Goal: Task Accomplishment & Management: Use online tool/utility

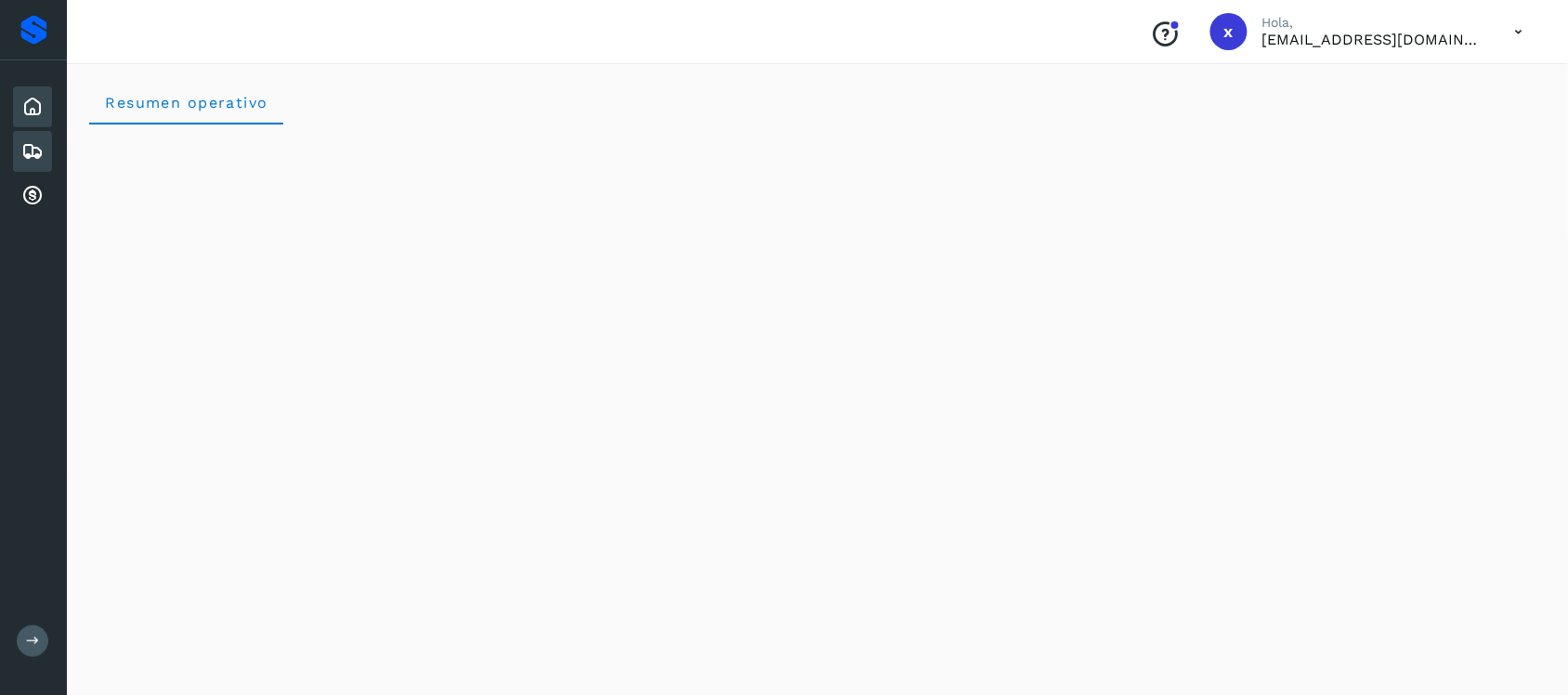
click at [29, 150] on icon at bounding box center [33, 151] width 23 height 23
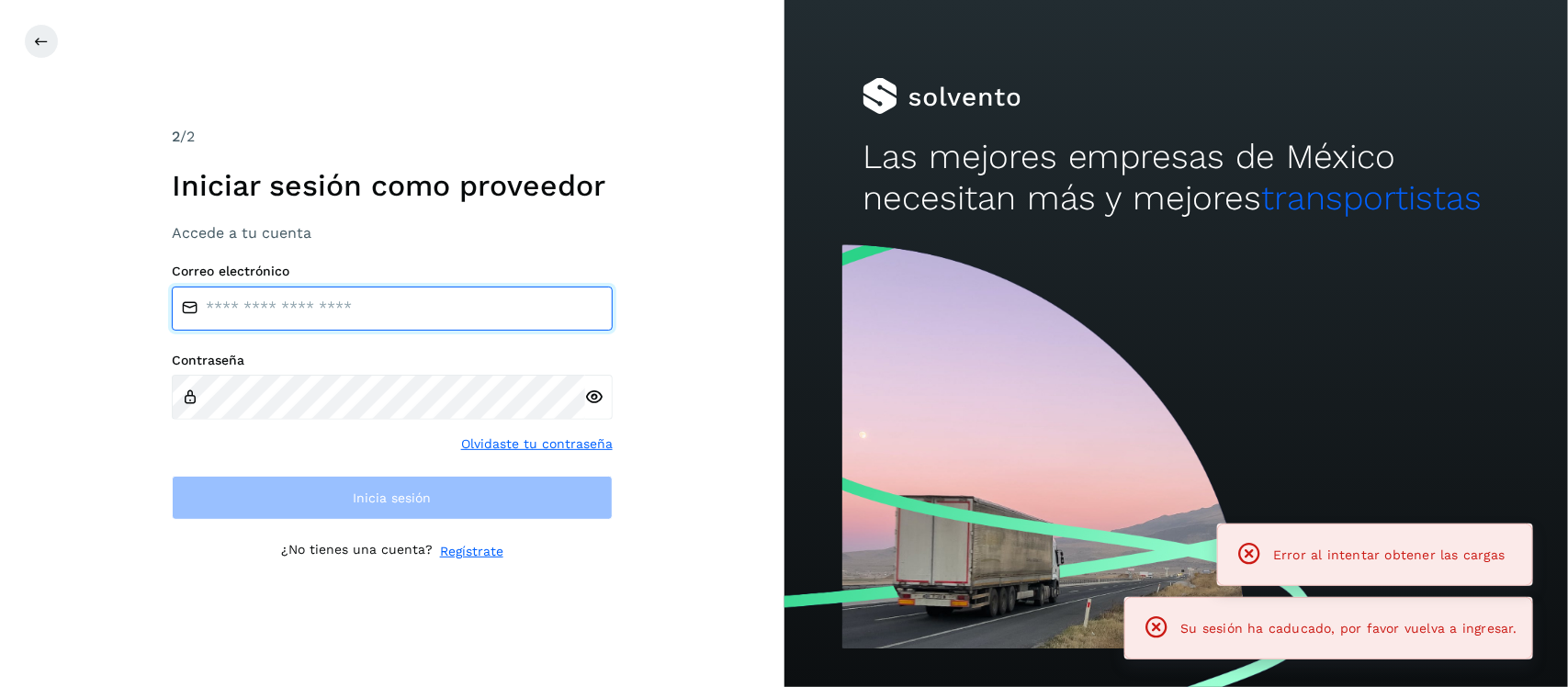
type input "**********"
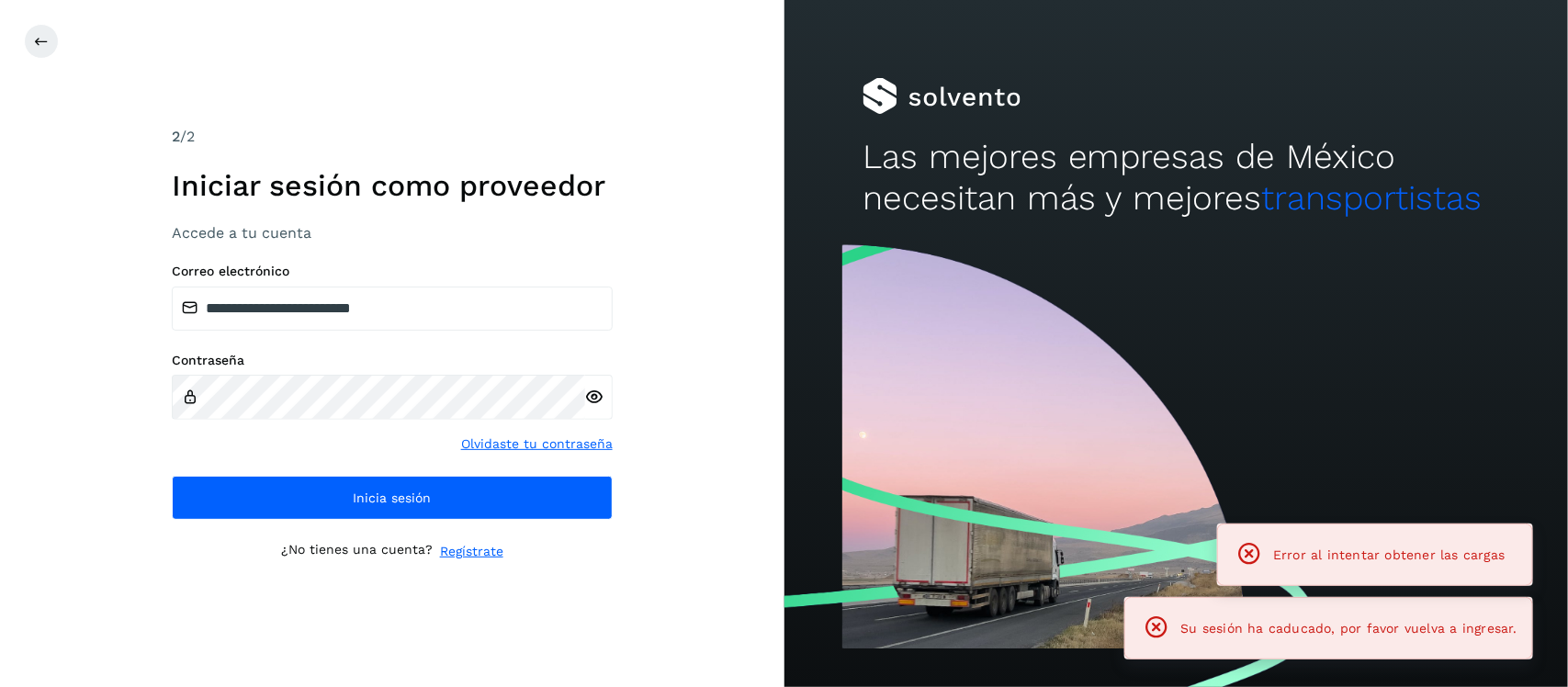
click at [597, 400] on icon at bounding box center [594, 397] width 20 height 20
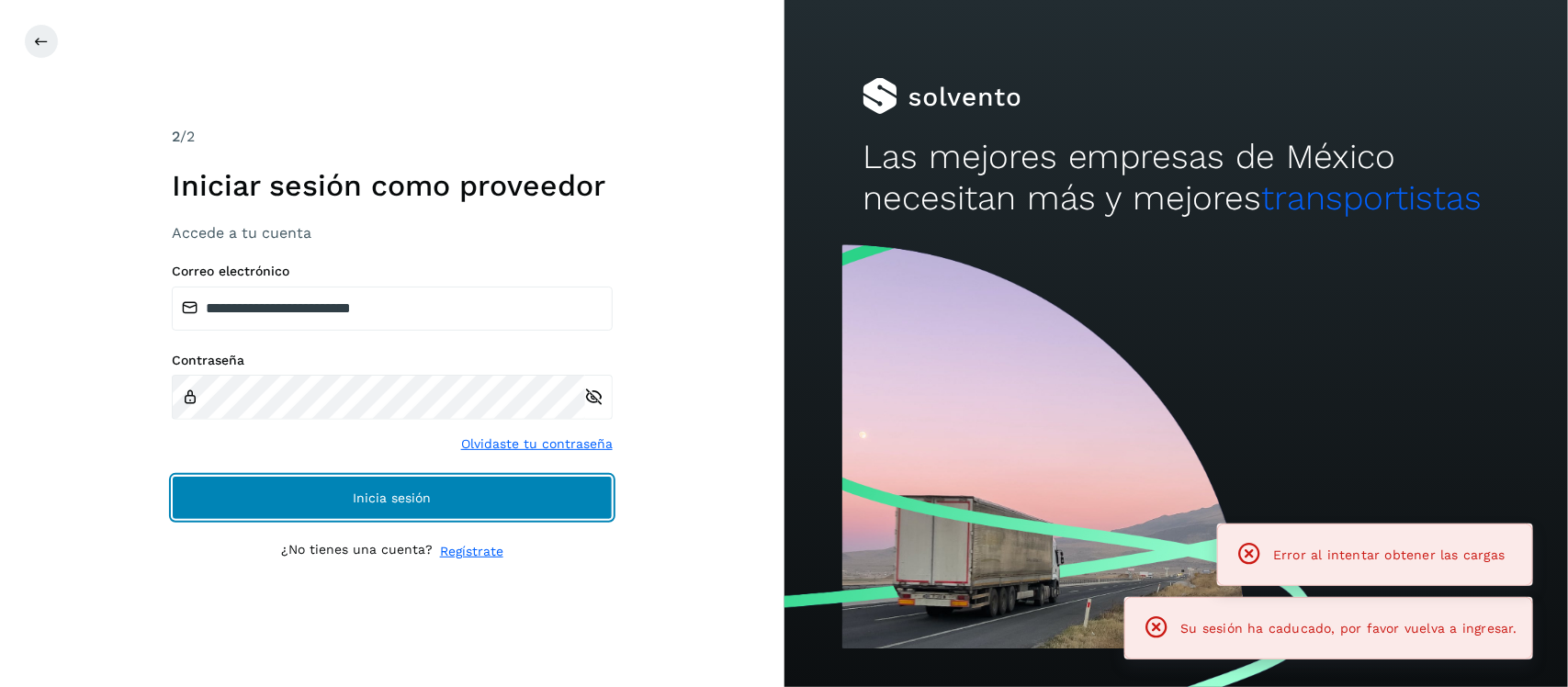
click at [455, 502] on button "Inicia sesión" at bounding box center [392, 497] width 441 height 44
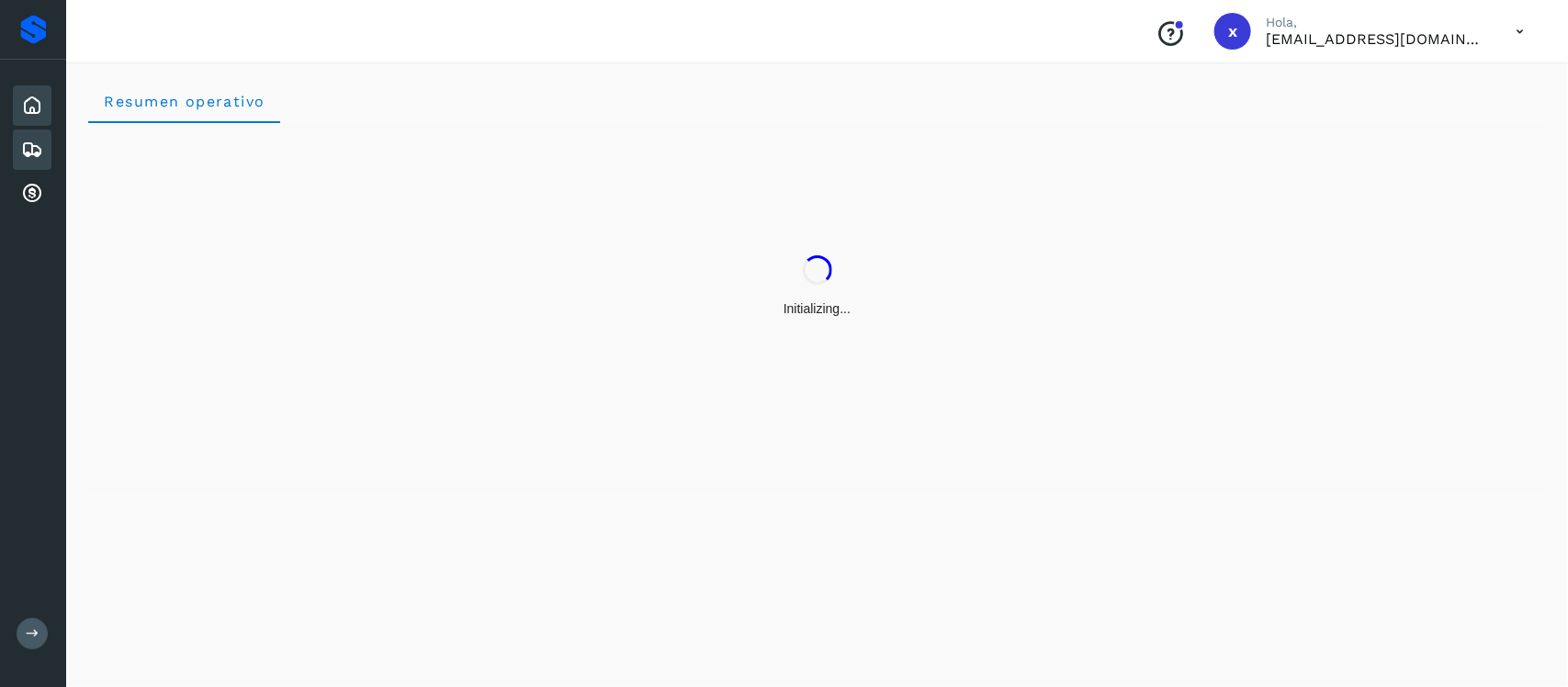
click at [29, 147] on icon at bounding box center [33, 149] width 22 height 22
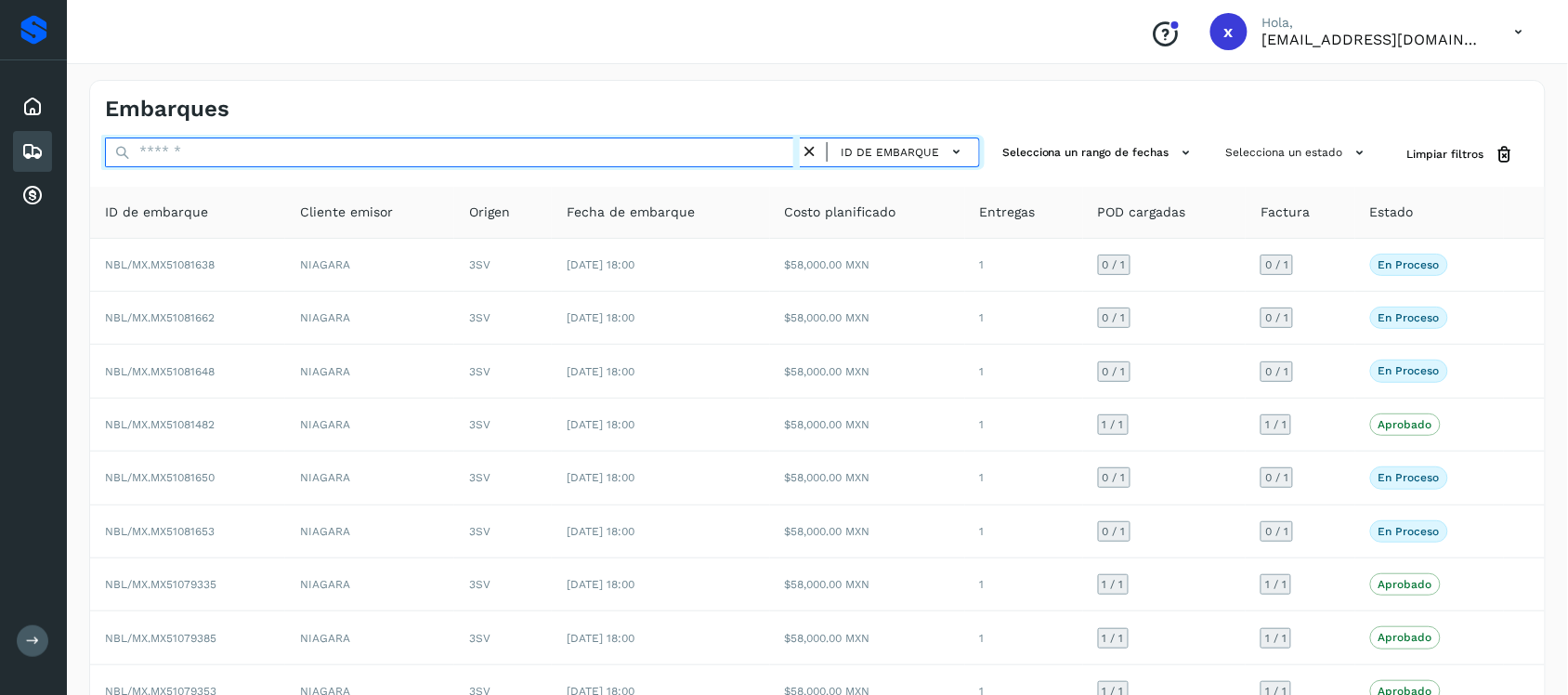
click at [230, 154] on input "text" at bounding box center [452, 152] width 695 height 29
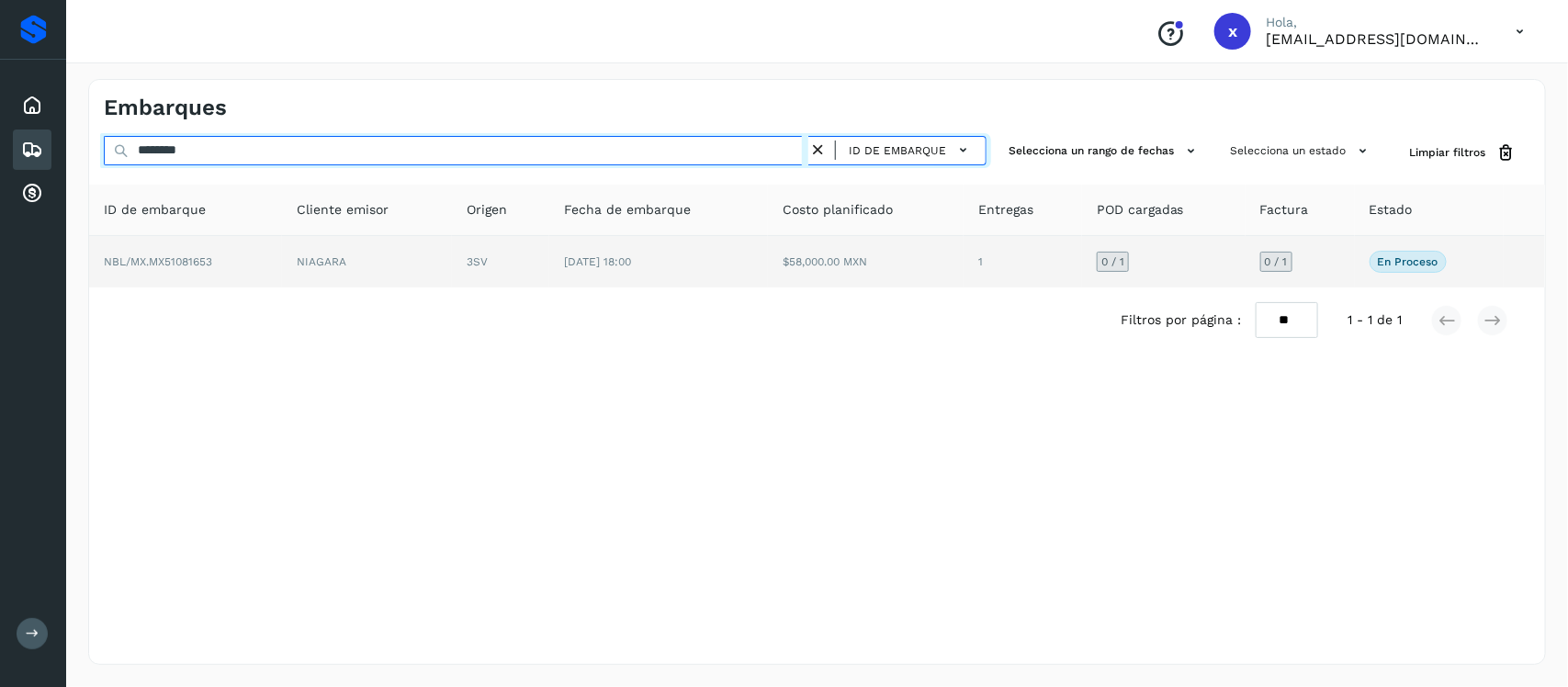
type input "********"
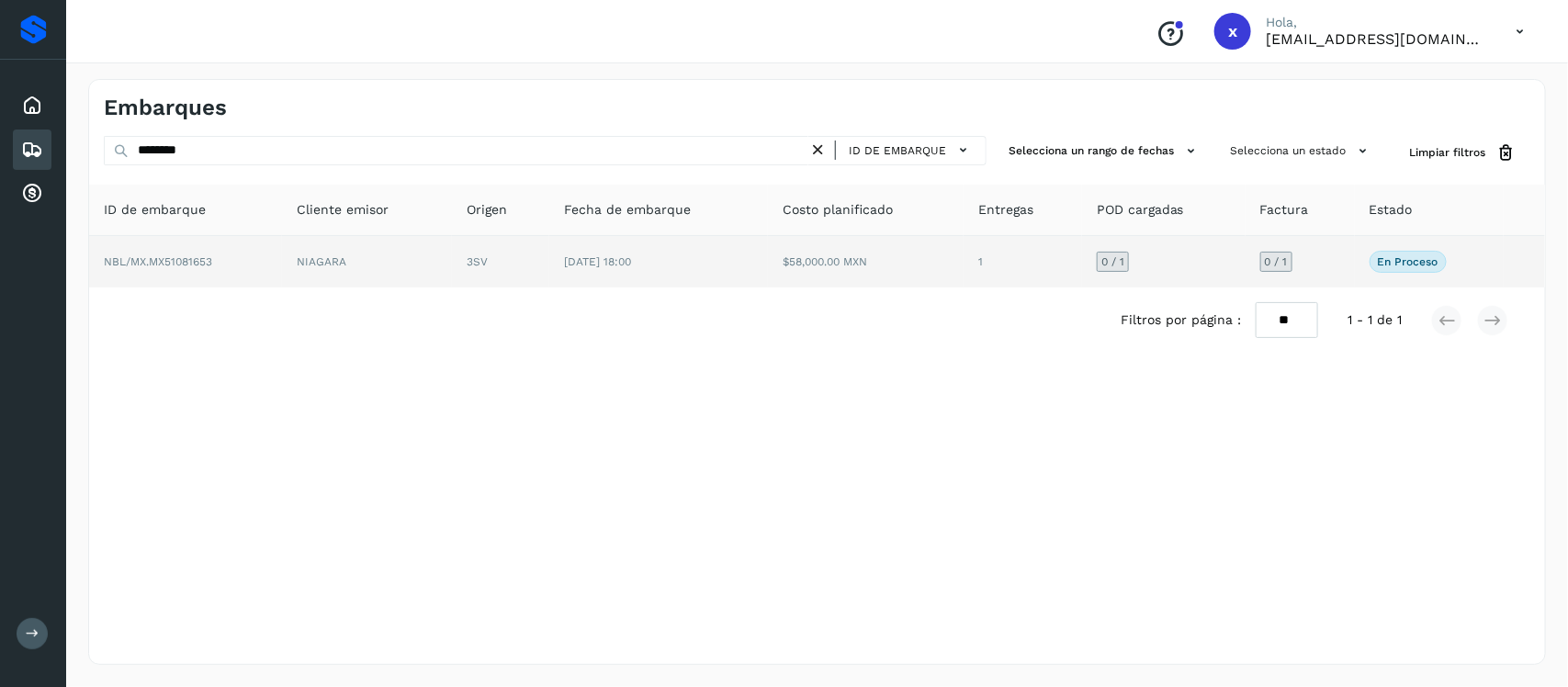
click at [190, 259] on span "NBL/MX.MX51081653" at bounding box center [158, 261] width 108 height 13
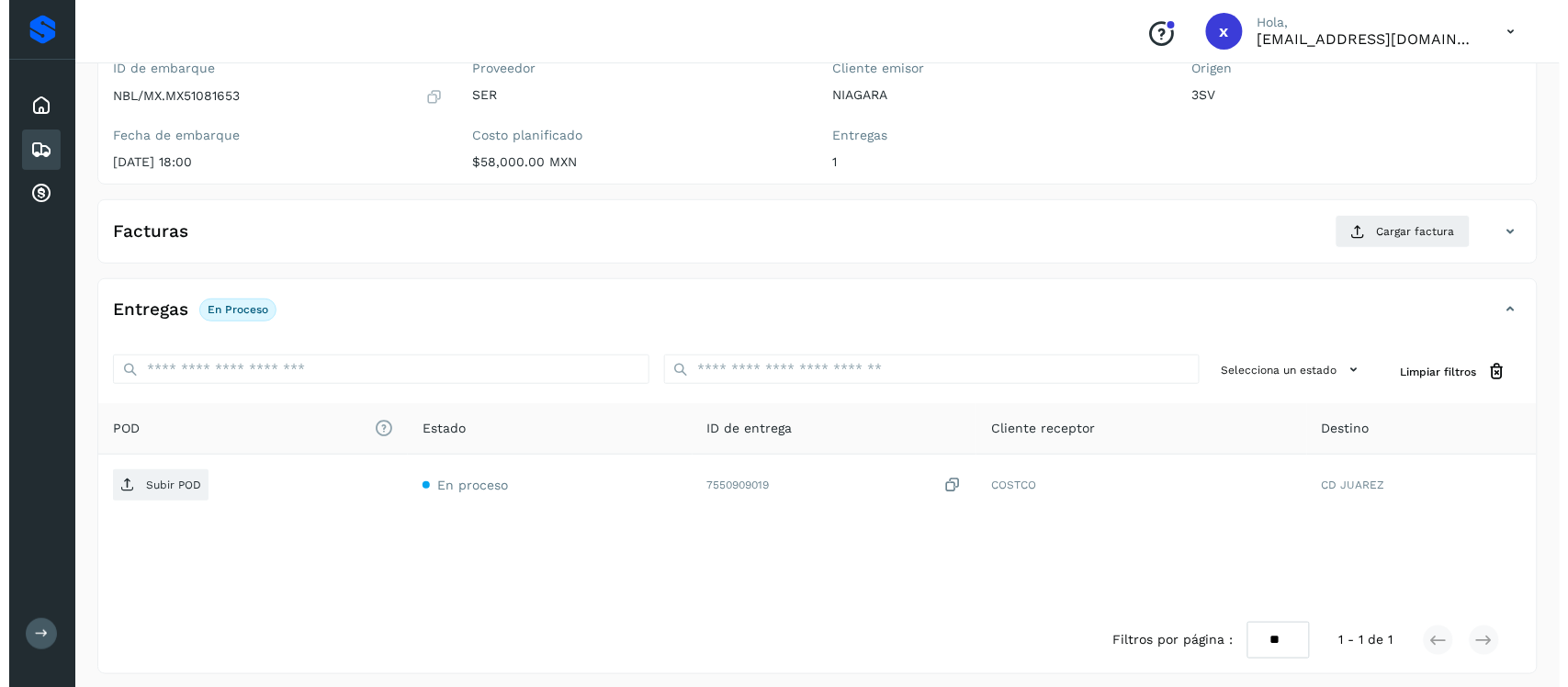
scroll to position [189, 0]
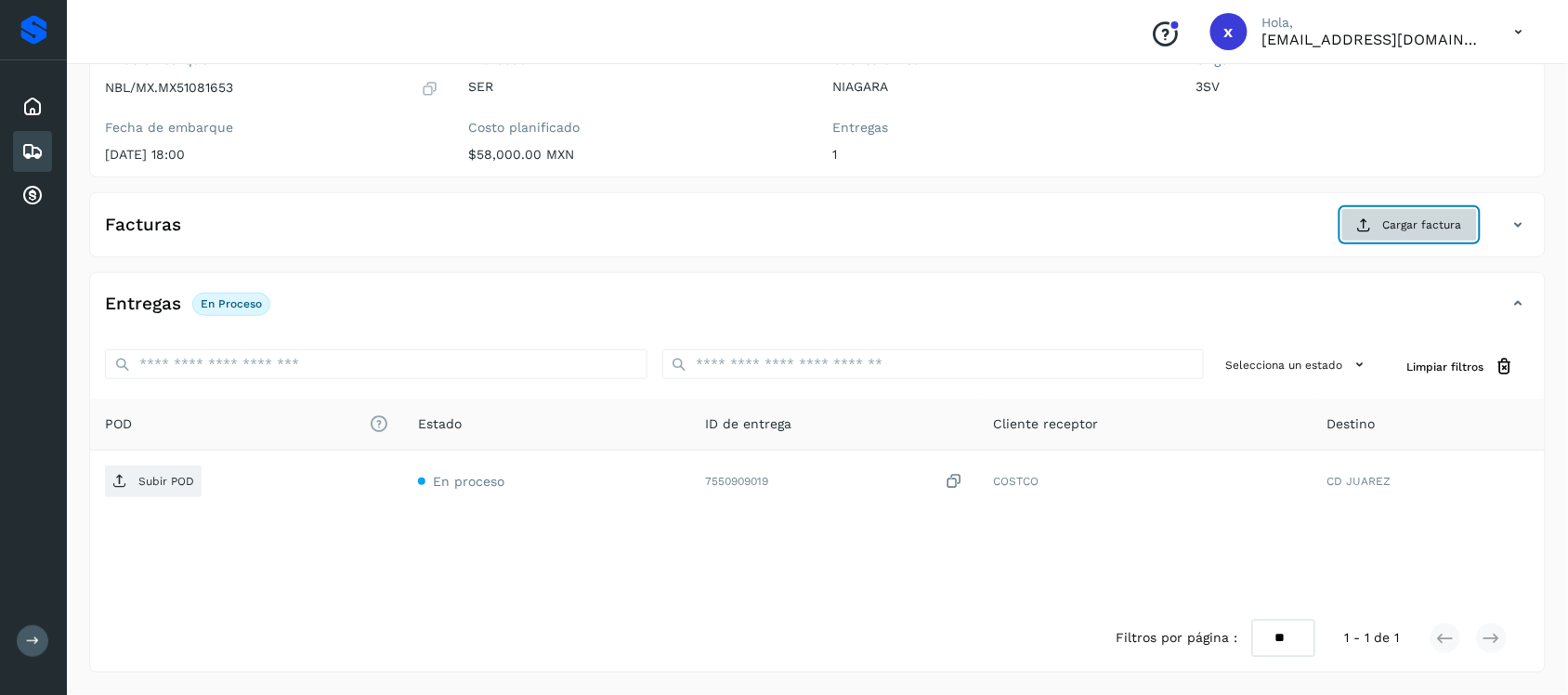
click at [1412, 223] on span "Cargar factura" at bounding box center [1423, 225] width 79 height 17
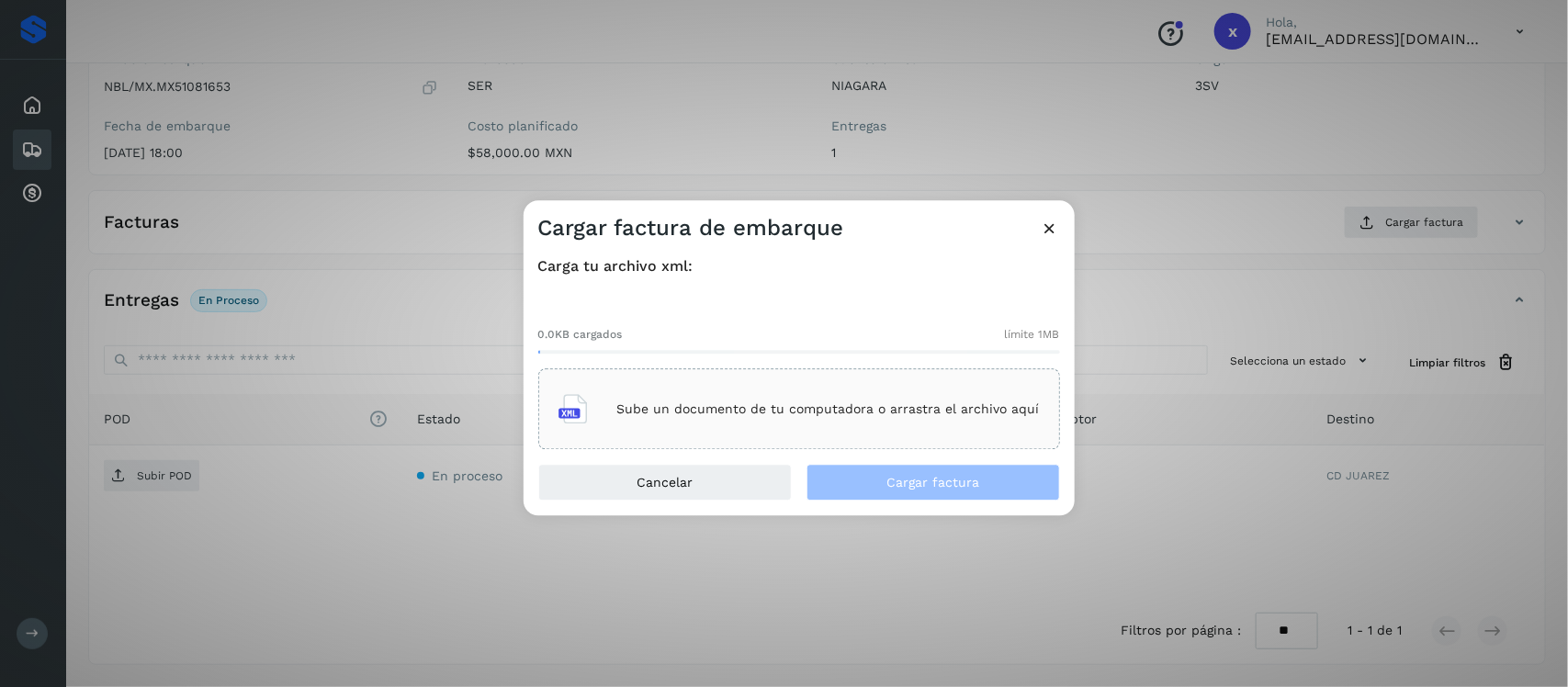
click at [805, 422] on div "Sube un documento de tu computadora o arrastra el archivo aquí" at bounding box center [798, 409] width 481 height 49
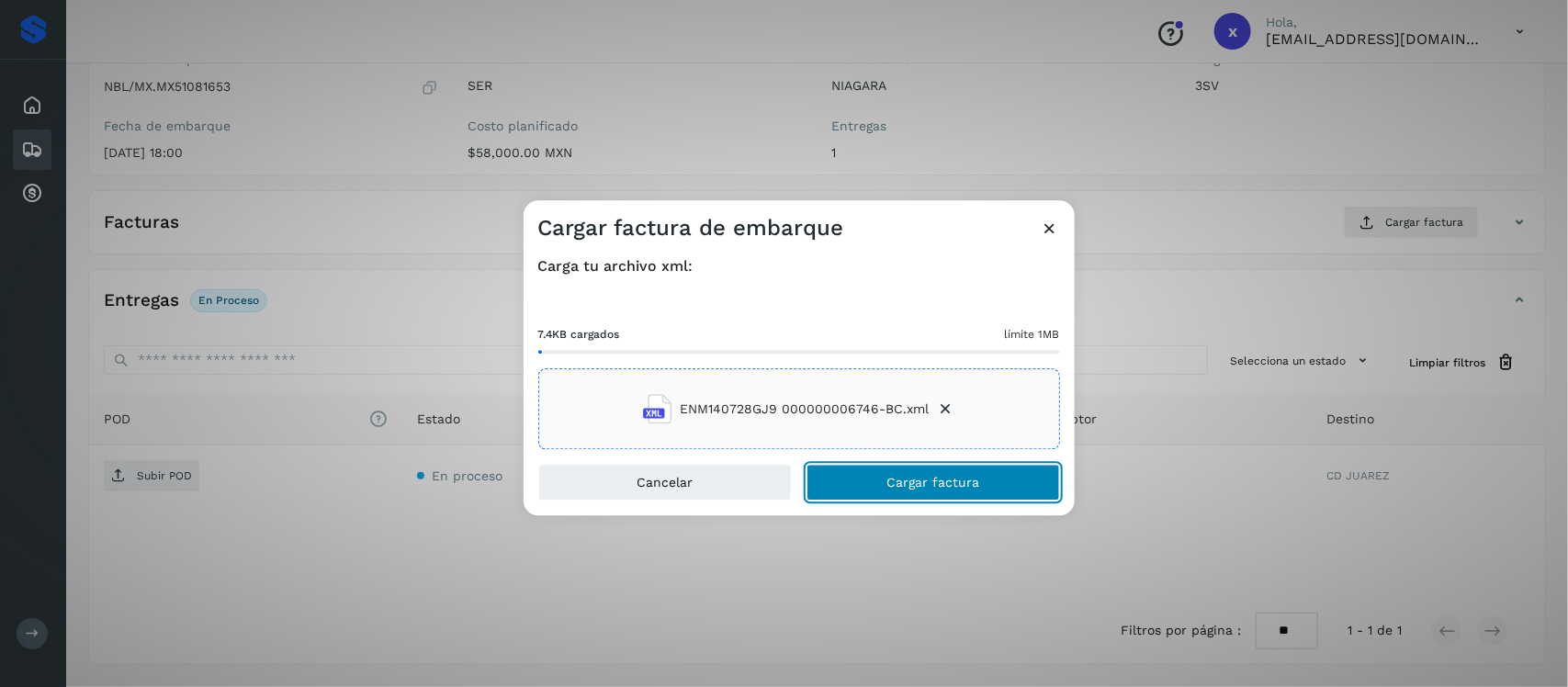
click at [925, 479] on span "Cargar factura" at bounding box center [932, 483] width 92 height 13
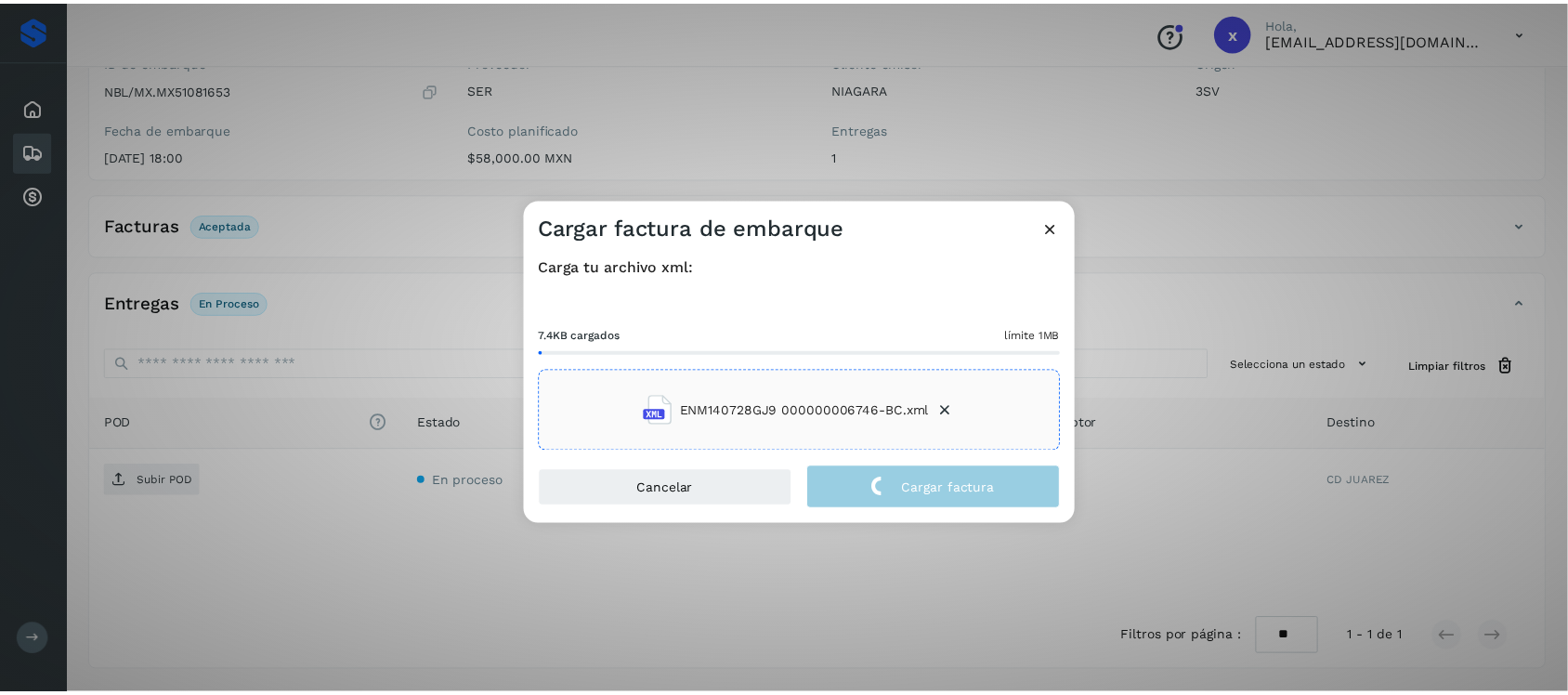
scroll to position [189, 0]
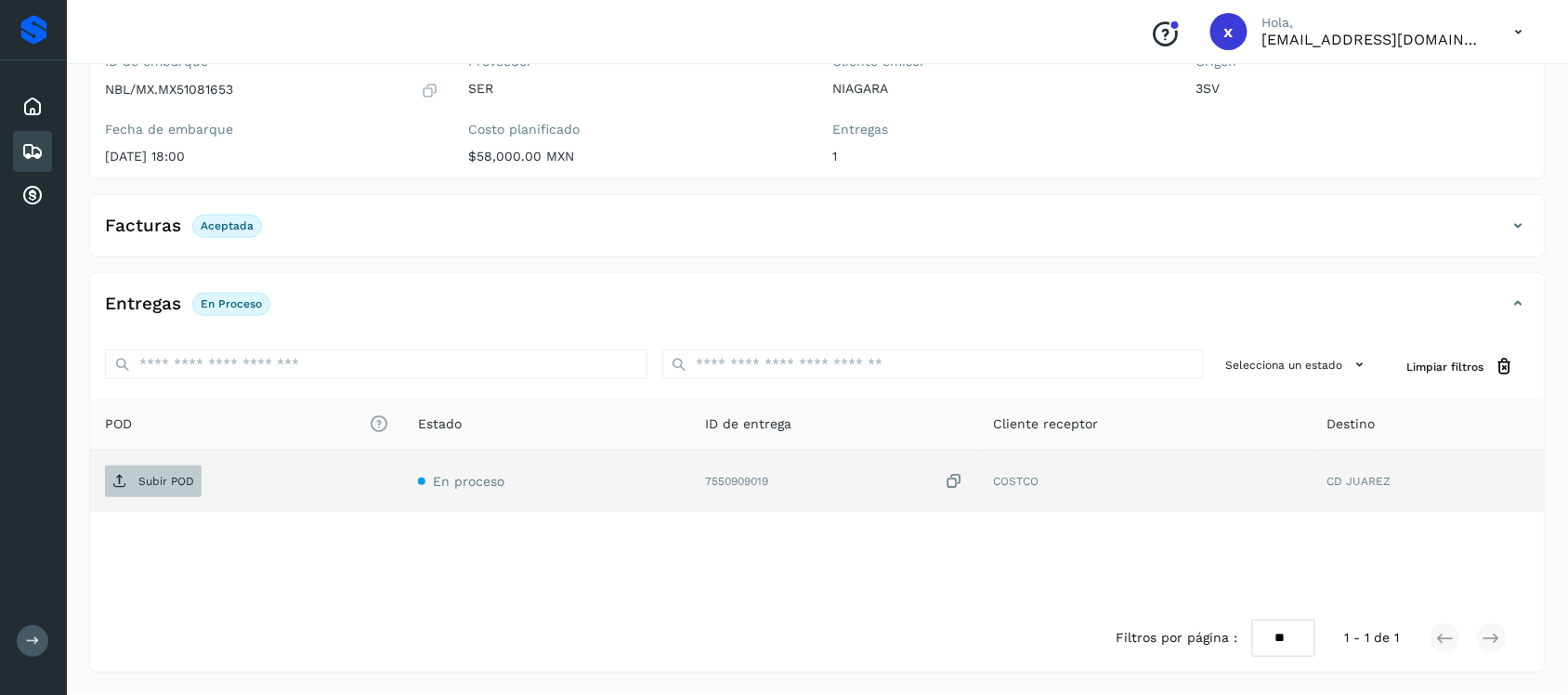
click at [178, 478] on p "Subir POD" at bounding box center [166, 482] width 56 height 13
click at [33, 144] on icon at bounding box center [33, 151] width 23 height 23
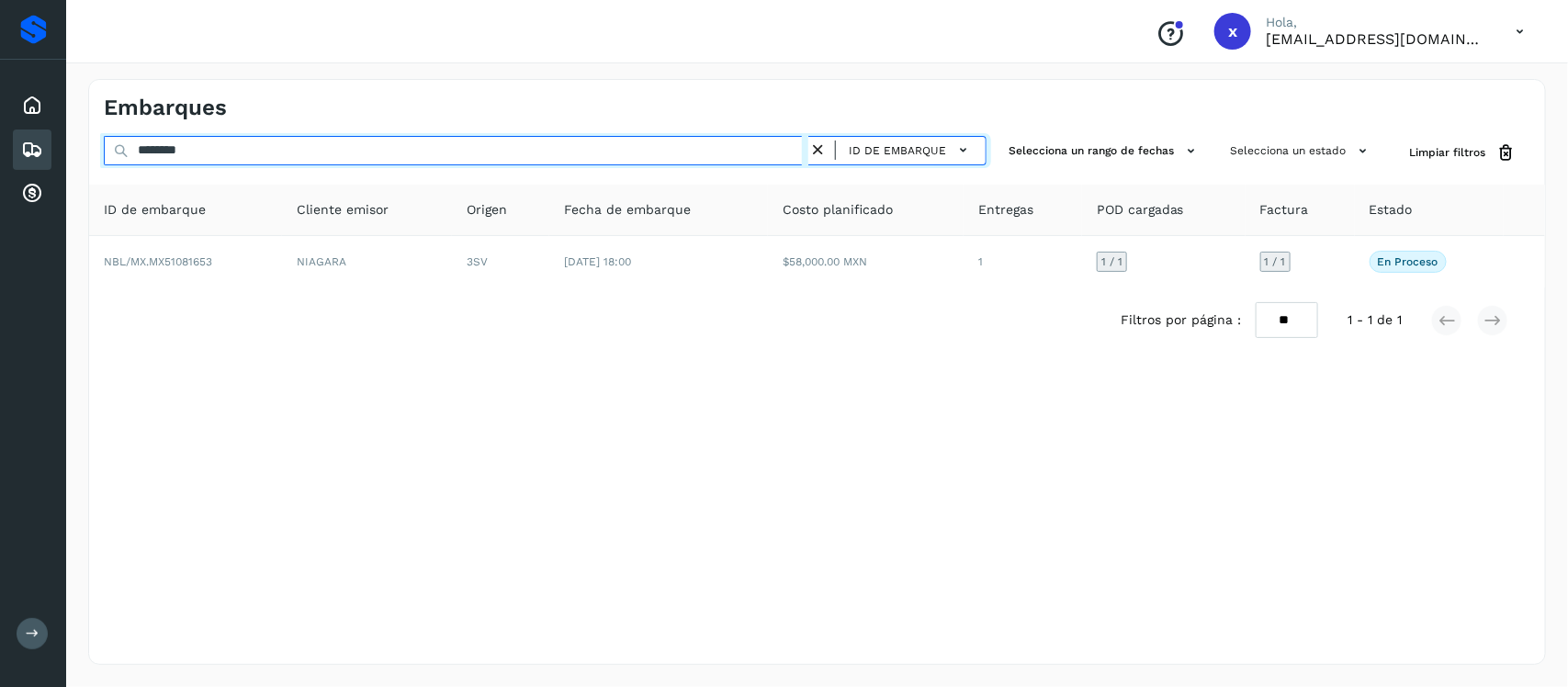
click at [226, 154] on input "********" at bounding box center [456, 150] width 704 height 29
type input "*"
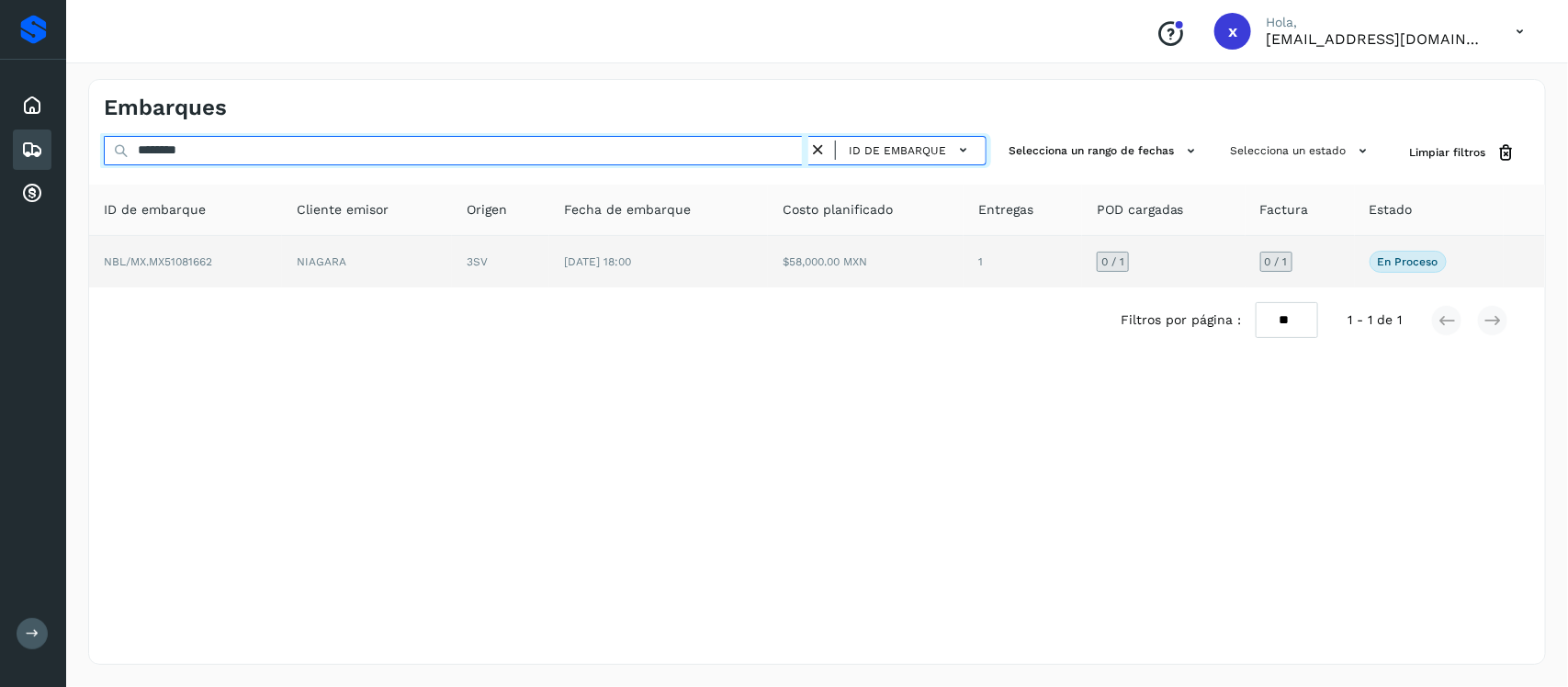
type input "********"
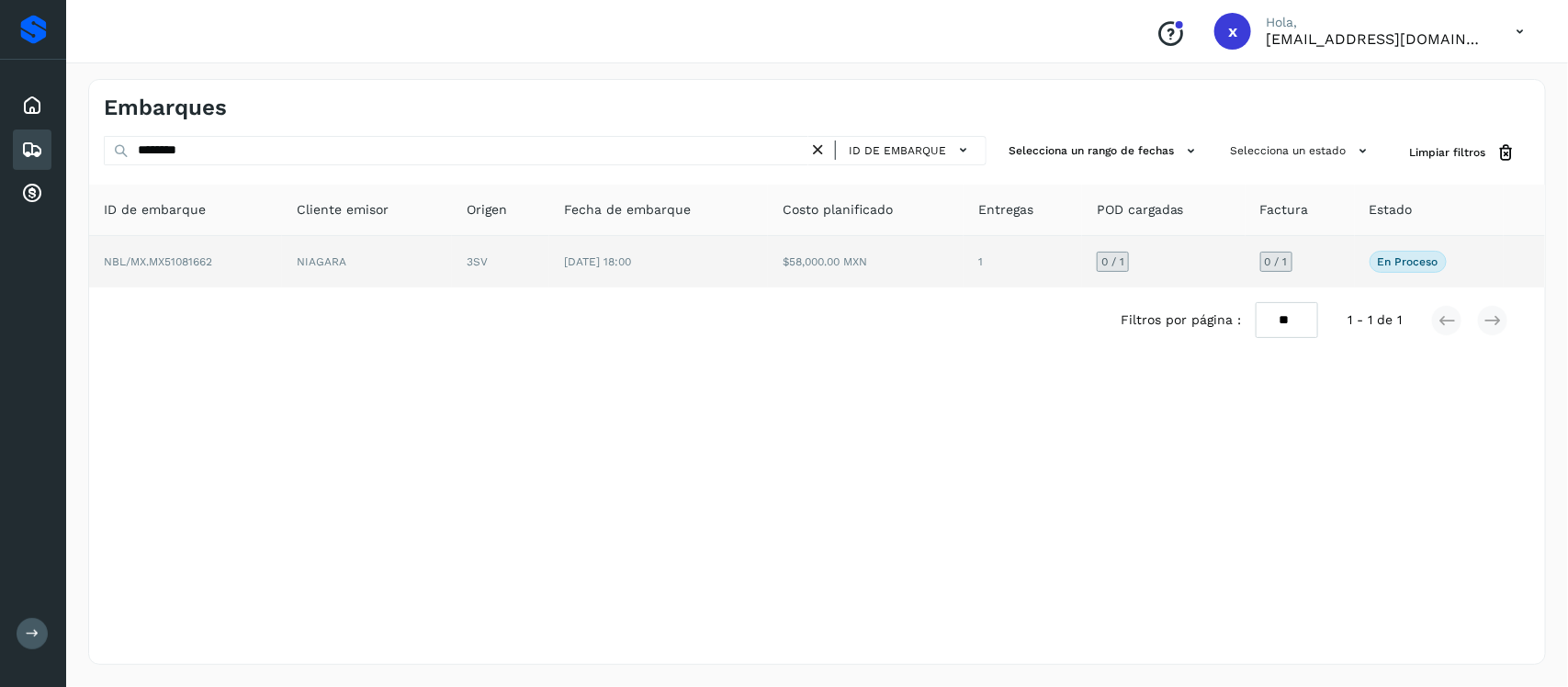
click at [165, 258] on span "NBL/MX.MX51081662" at bounding box center [158, 261] width 108 height 13
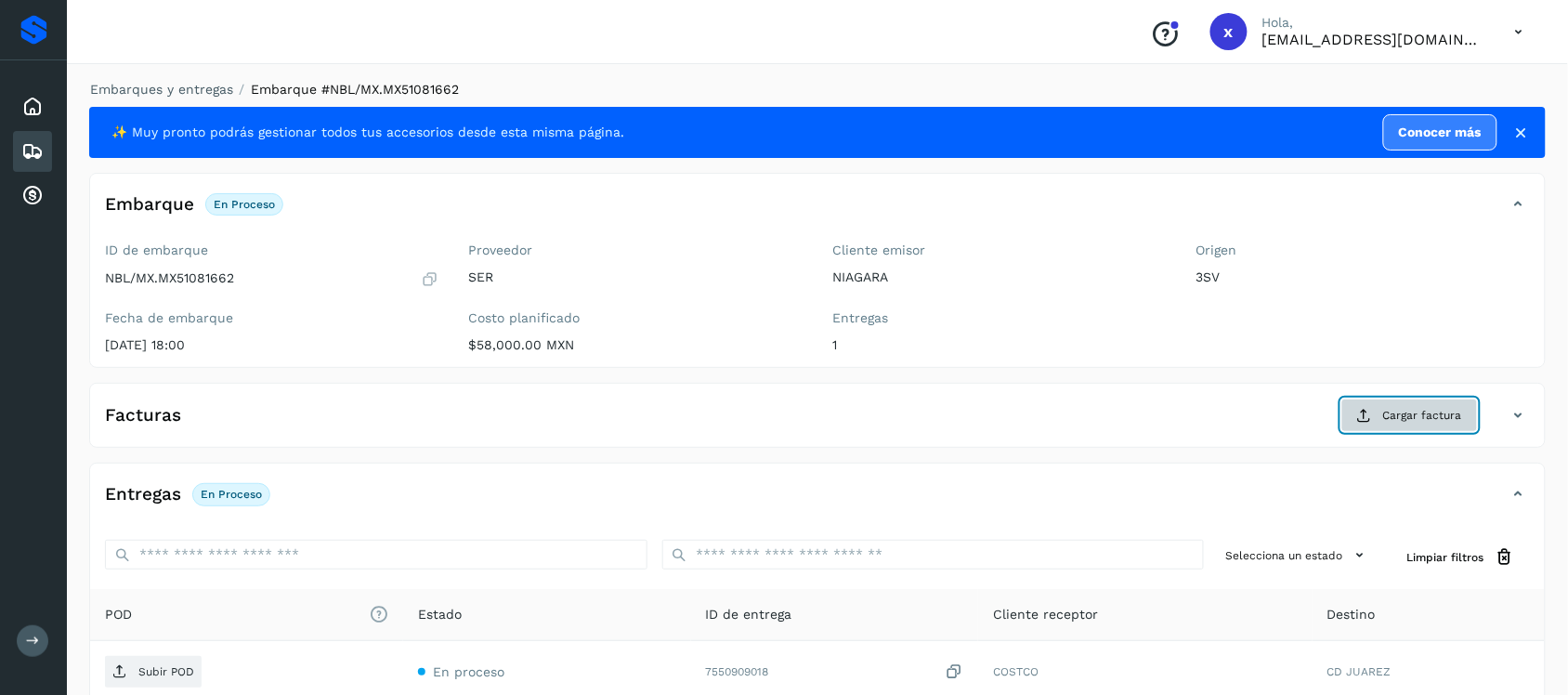
click at [1393, 415] on span "Cargar factura" at bounding box center [1423, 415] width 79 height 17
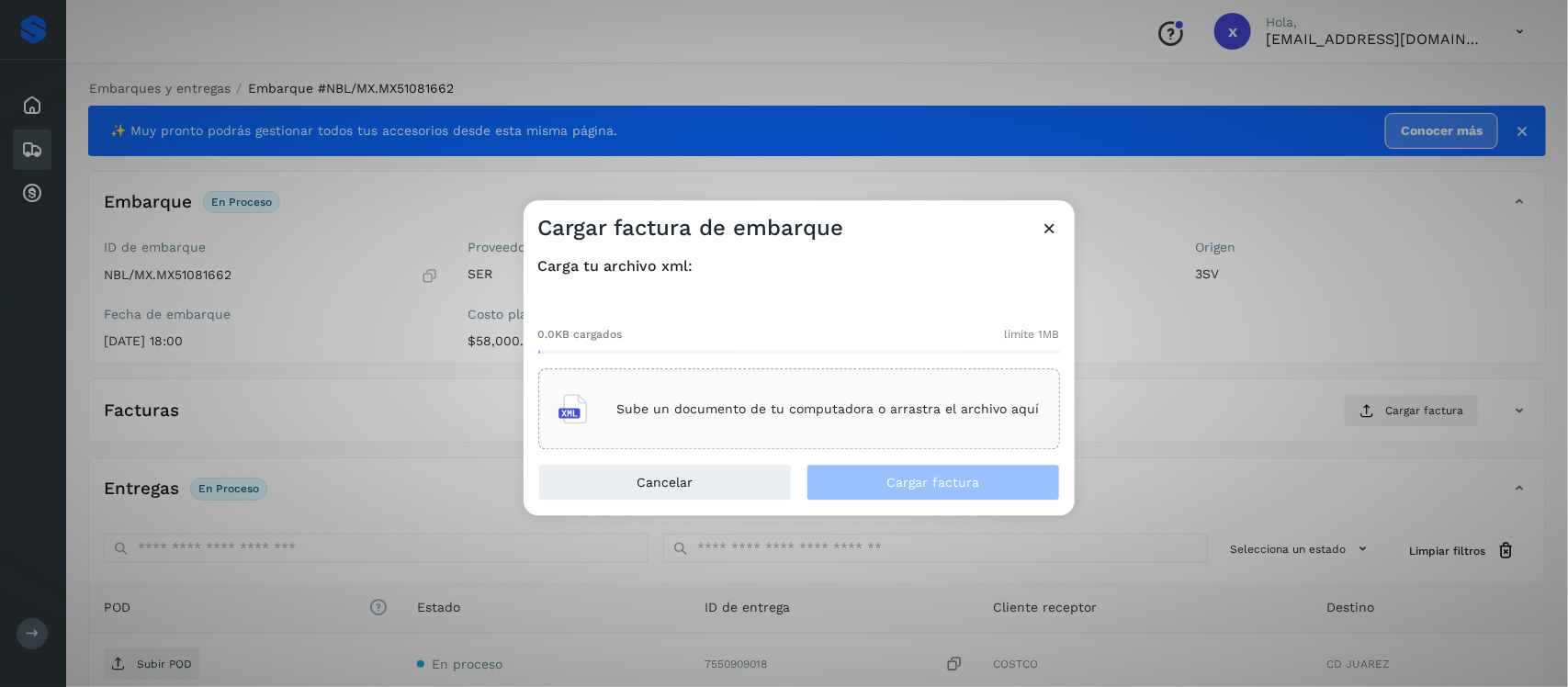
click at [864, 400] on div "Sube un documento de tu computadora o arrastra el archivo aquí" at bounding box center [798, 409] width 481 height 49
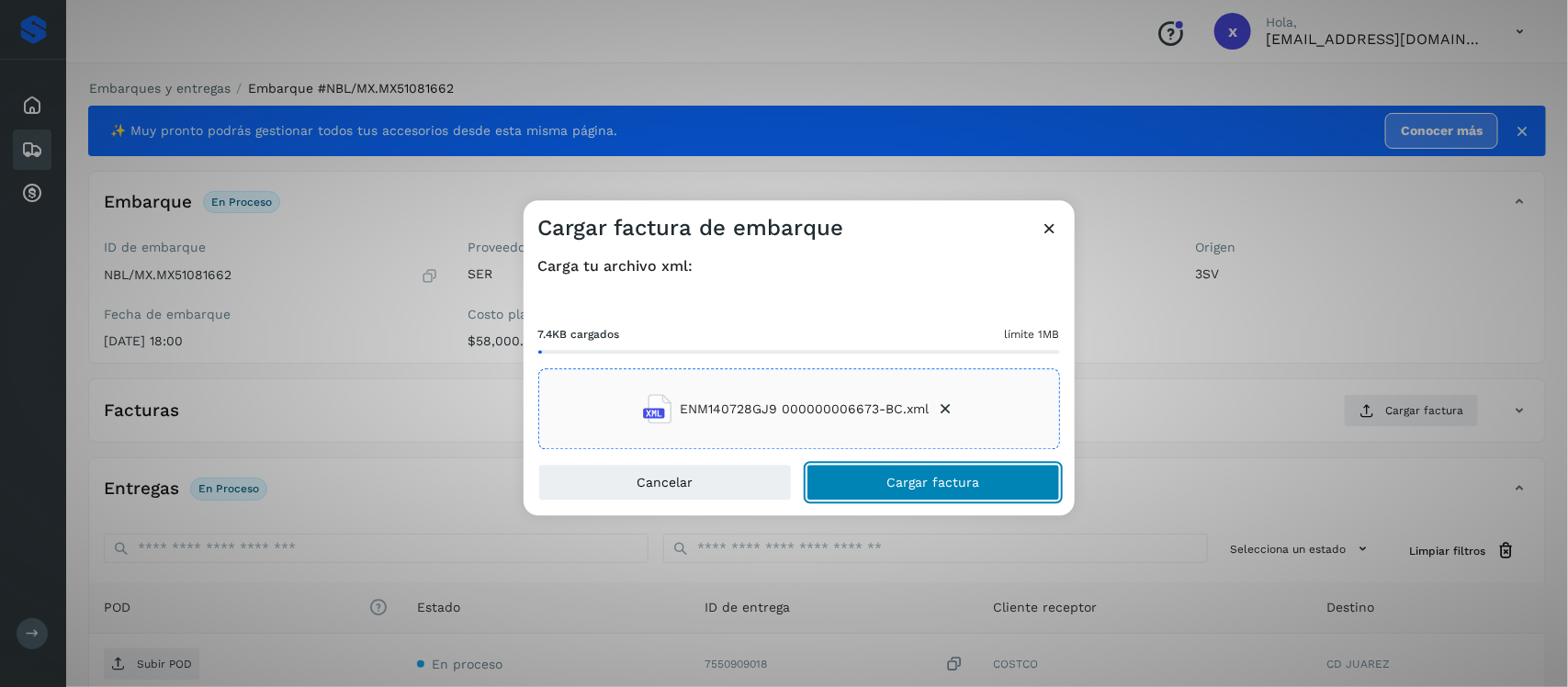
click at [924, 487] on span "Cargar factura" at bounding box center [932, 483] width 92 height 13
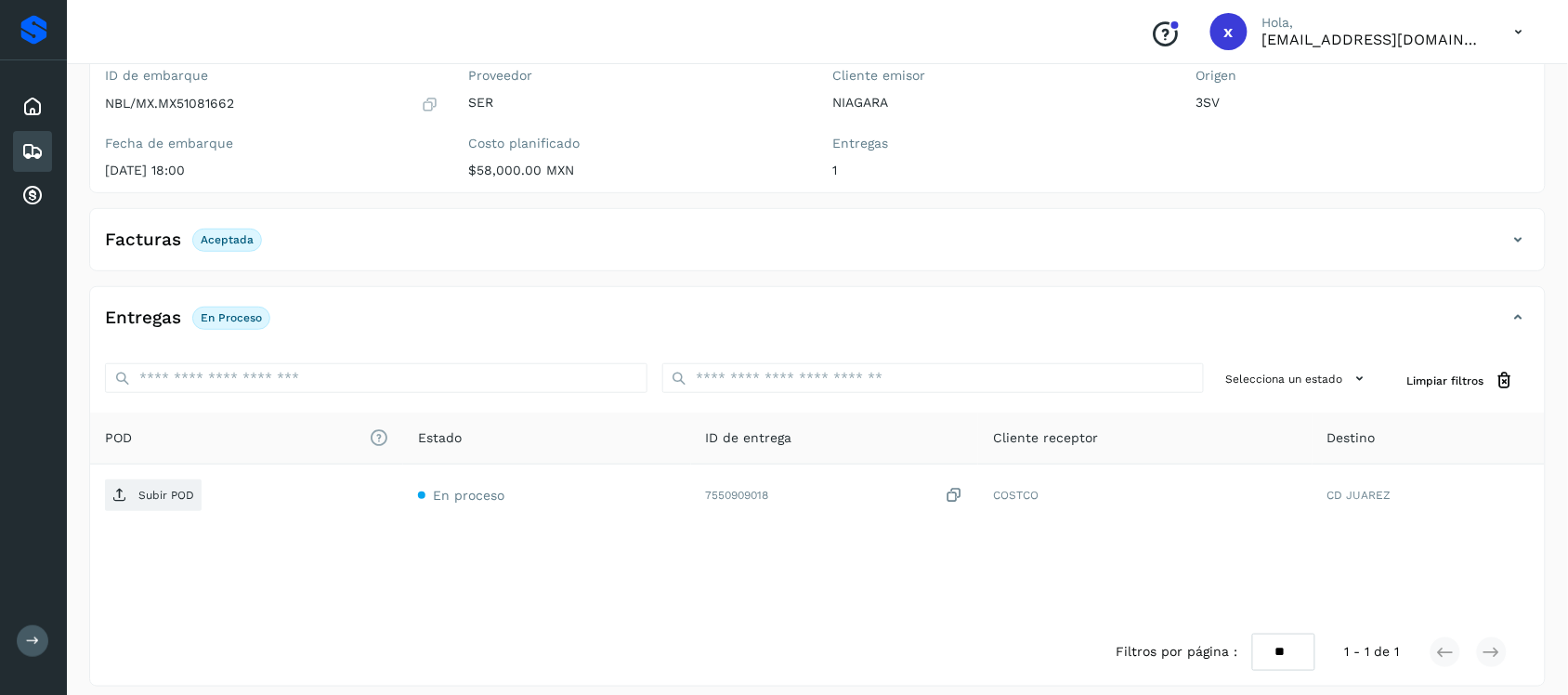
scroll to position [189, 0]
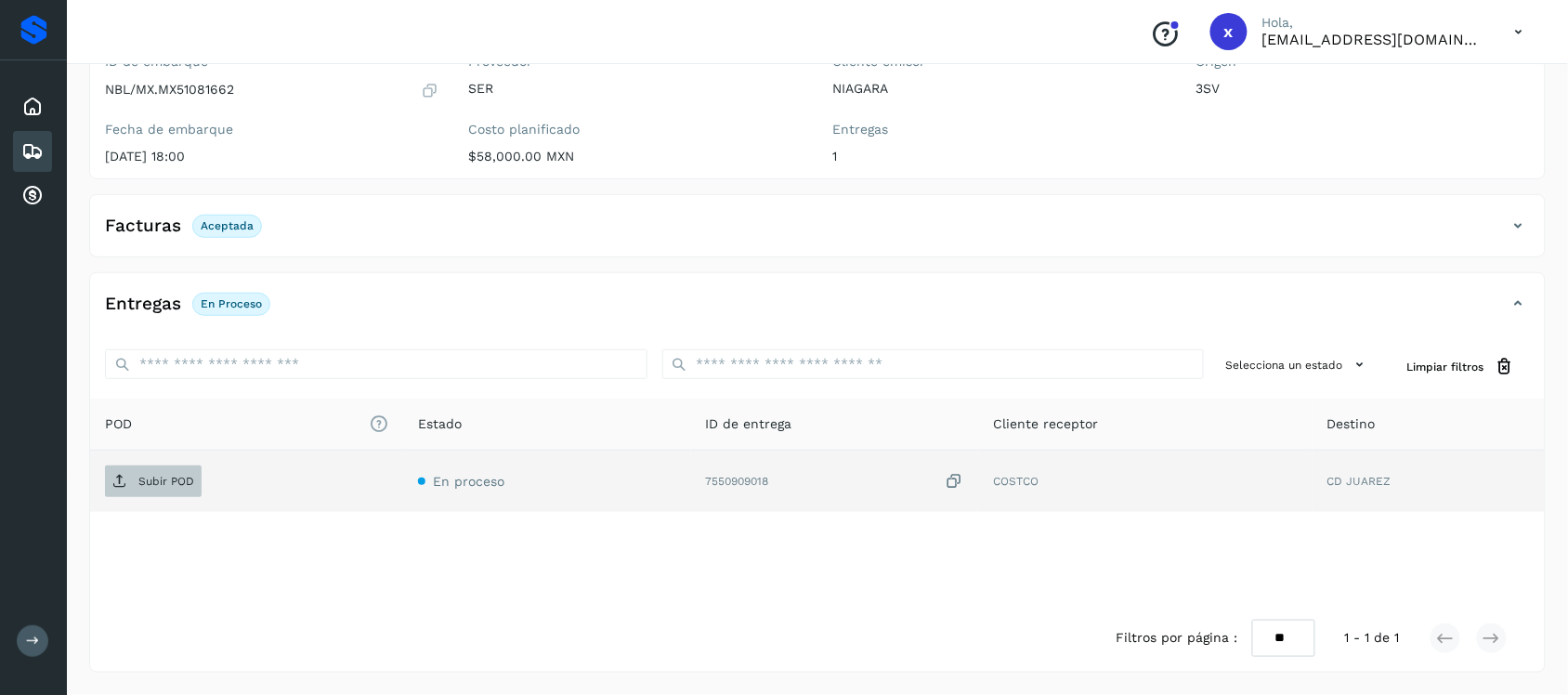
click at [163, 480] on p "Subir POD" at bounding box center [166, 482] width 56 height 13
